Goal: Navigation & Orientation: Go to known website

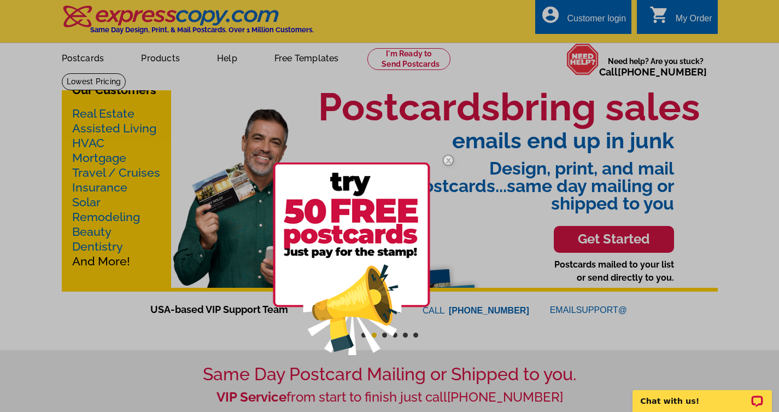
click at [448, 159] on img at bounding box center [448, 160] width 32 height 32
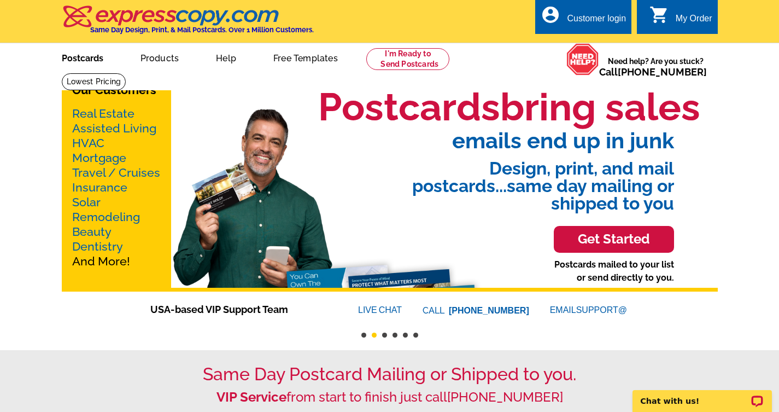
click at [79, 65] on link "Postcards" at bounding box center [82, 57] width 77 height 26
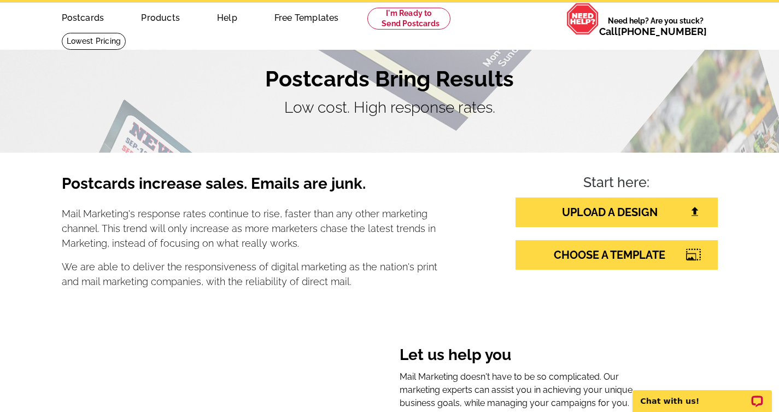
scroll to position [44, 0]
